Goal: Task Accomplishment & Management: Manage account settings

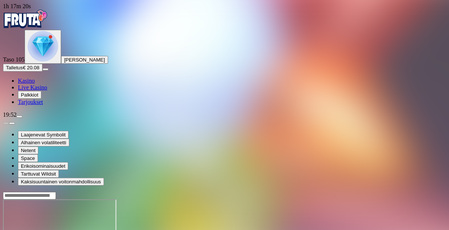
click at [35, 98] on span "Palkkiot" at bounding box center [30, 95] width 18 height 6
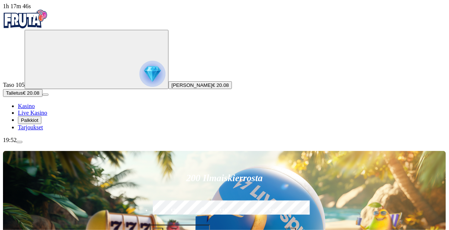
click at [38, 123] on span "Palkkiot" at bounding box center [30, 120] width 18 height 6
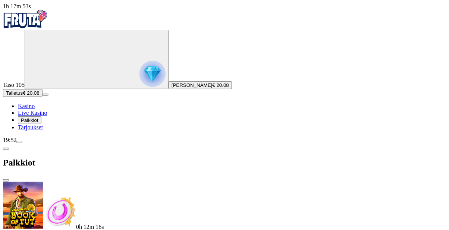
scroll to position [11, 0]
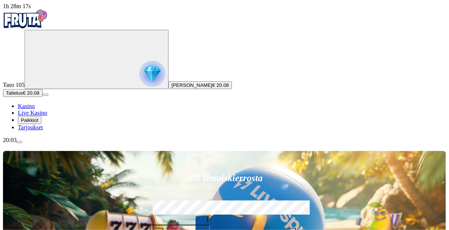
click at [19, 142] on span "menu icon" at bounding box center [19, 142] width 0 height 0
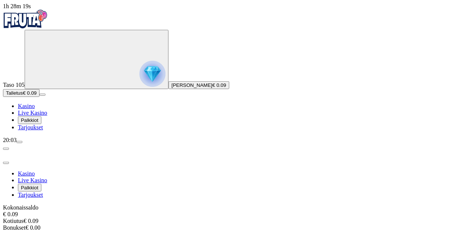
scroll to position [35, 0]
